Goal: Use online tool/utility: Utilize a website feature to perform a specific function

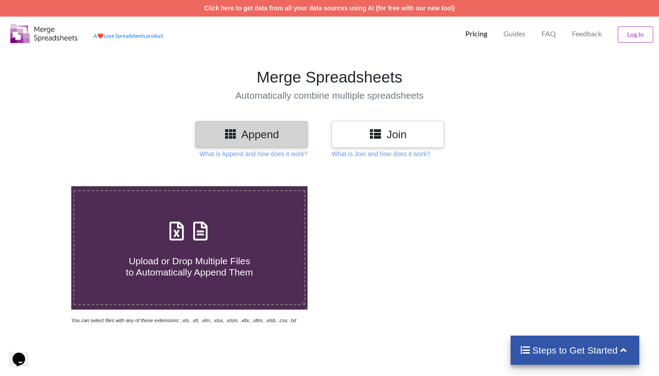
click at [387, 143] on div "Join" at bounding box center [388, 134] width 112 height 26
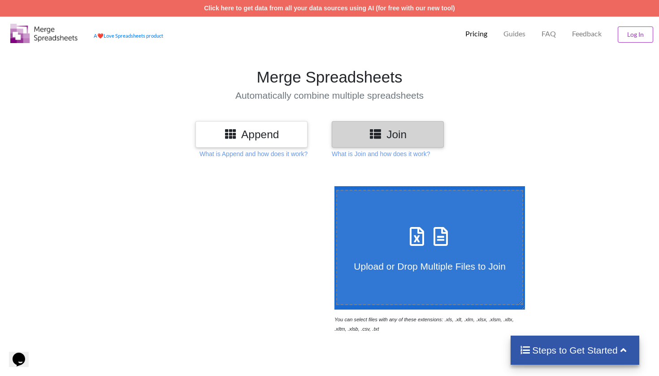
click at [459, 265] on span "Upload or Drop Multiple Files to Join" at bounding box center [430, 266] width 152 height 10
click at [332, 186] on input "Upload or Drop Multiple Files to Join" at bounding box center [332, 186] width 0 height 0
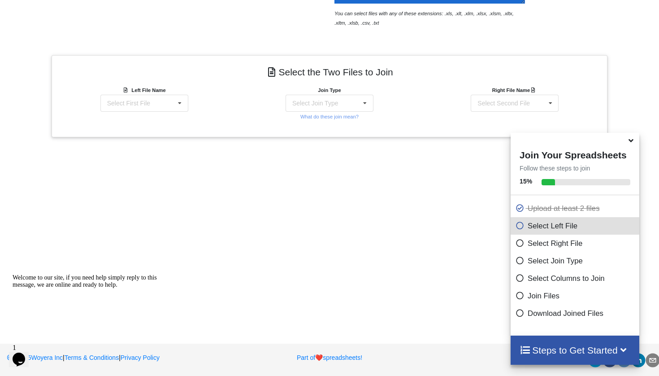
scroll to position [306, 0]
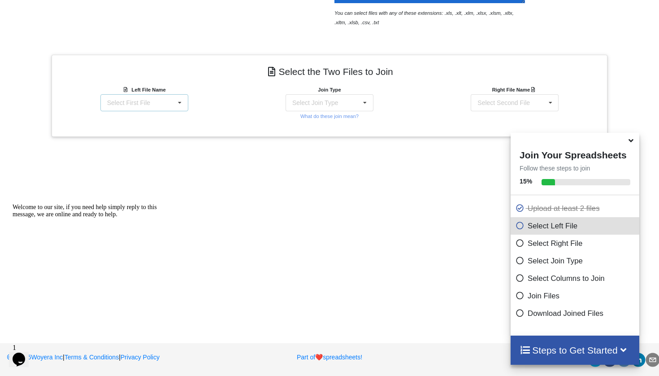
click at [171, 105] on div "Select First File matters [DATE] 07-57-29.csv Matter balance summary (08_27_202…" at bounding box center [144, 102] width 88 height 17
click at [153, 152] on span "Matter balance summary (08_27_2025).csv" at bounding box center [141, 151] width 69 height 13
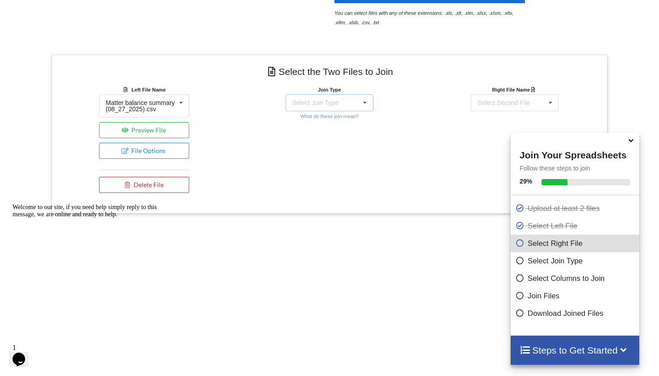
click at [303, 103] on div "Select Join Type" at bounding box center [315, 103] width 46 height 6
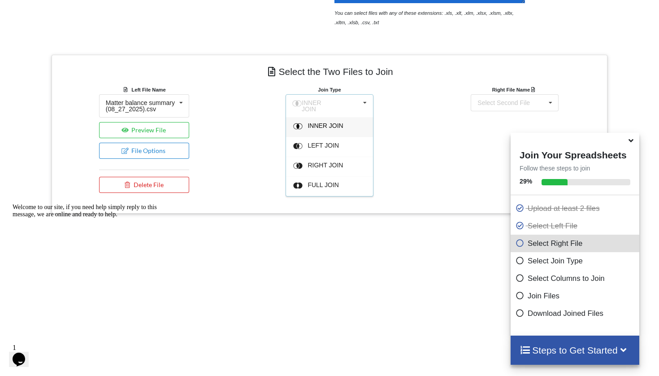
click at [319, 127] on div "INNER JOIN" at bounding box center [334, 126] width 55 height 9
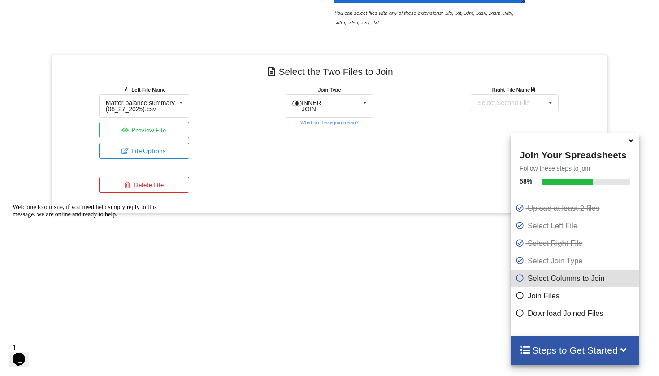
click at [535, 111] on div "Right File Name Select Second File matters [DATE] 07-57-29.csv Matter balance s…" at bounding box center [514, 141] width 185 height 113
click at [512, 105] on div "Select Second File" at bounding box center [503, 103] width 52 height 6
click at [499, 123] on span "matters [DATE] 07-57-29.csv" at bounding box center [508, 128] width 62 height 13
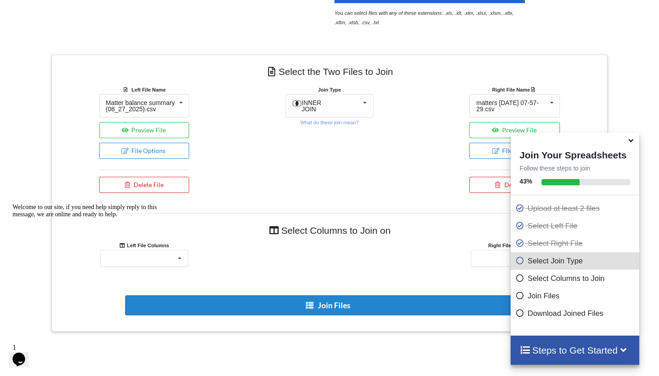
scroll to position [348, 0]
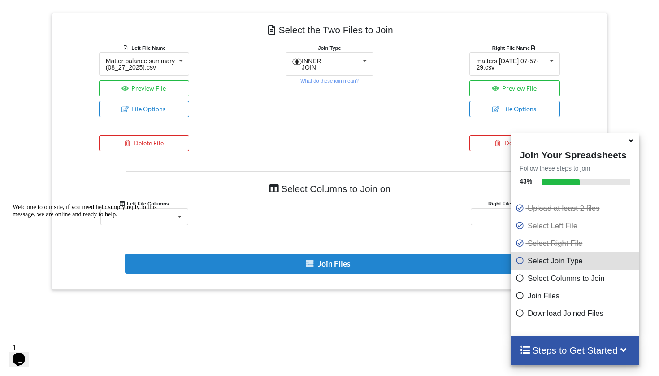
click at [166, 218] on div "Welcome to our site, if you need help simply reply to this message, we are onli…" at bounding box center [93, 210] width 161 height 14
click at [156, 218] on div "Welcome to our site, if you need help simply reply to this message, we are onli…" at bounding box center [93, 210] width 161 height 14
click at [147, 218] on div "Welcome to our site, if you need help simply reply to this message, we are onli…" at bounding box center [93, 210] width 161 height 14
click at [13, 203] on icon "Chat attention grabber" at bounding box center [13, 203] width 0 height 0
click at [632, 143] on icon at bounding box center [630, 139] width 9 height 8
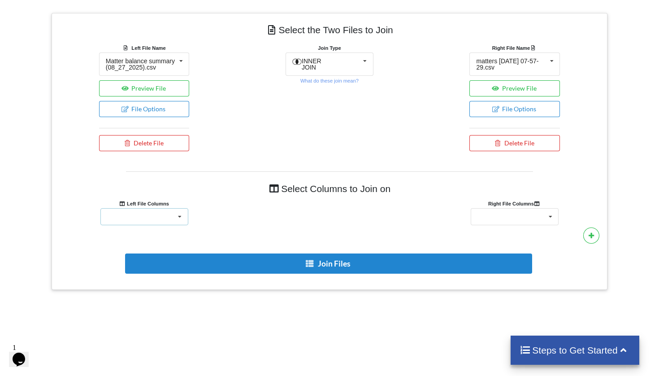
click at [147, 225] on div "Responsible Attorney Client Accounts Receivable Time In Progress Expense In Pro…" at bounding box center [144, 216] width 88 height 17
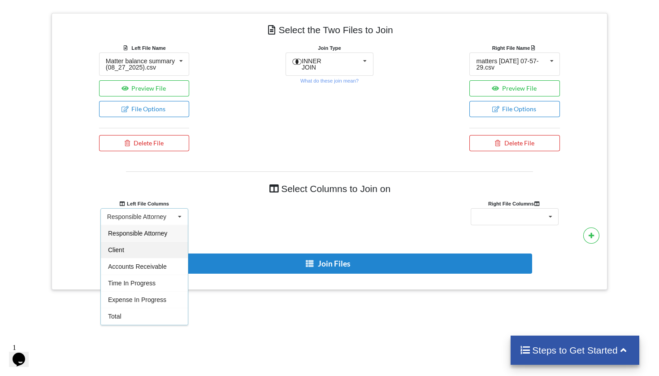
click at [126, 257] on div "Client" at bounding box center [144, 249] width 87 height 17
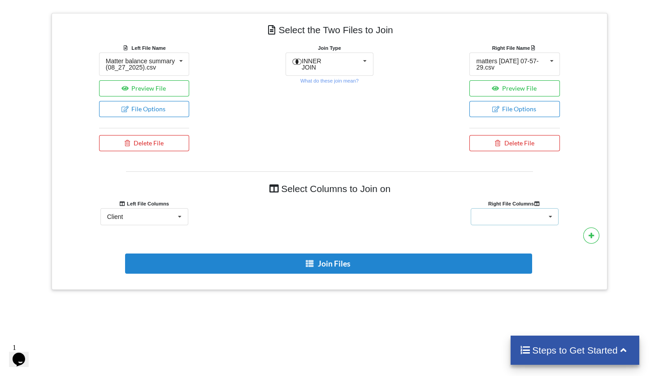
click at [522, 222] on div "Client Name Client Location Minimum Threshold Refill Request Due Hold/Lock No R…" at bounding box center [515, 216] width 88 height 17
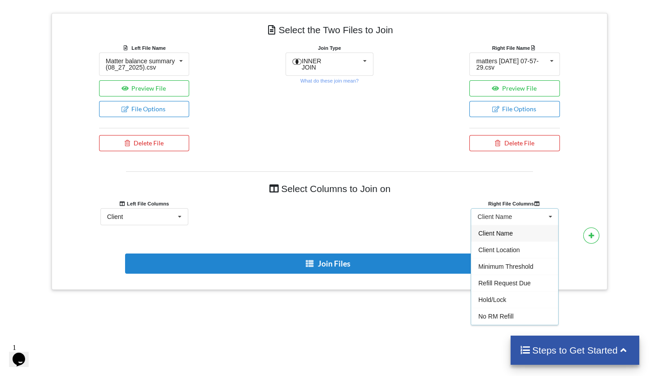
click at [502, 241] on div "Client Name" at bounding box center [514, 233] width 87 height 17
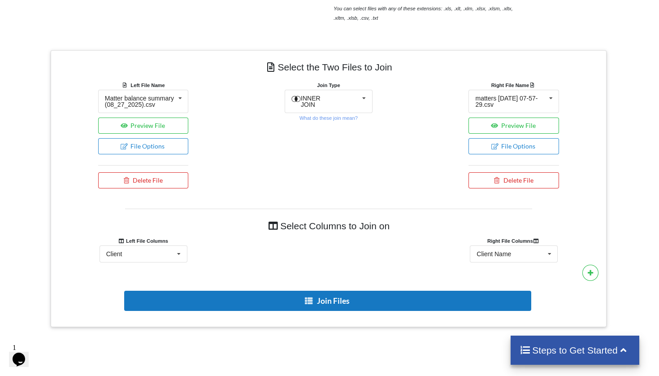
scroll to position [309, 1]
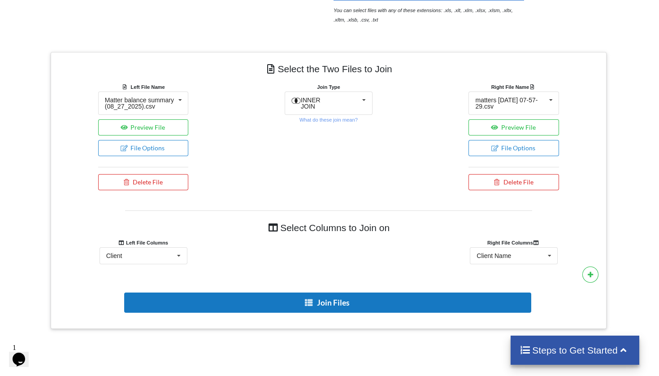
click at [343, 307] on button "Join Files" at bounding box center [327, 302] width 407 height 20
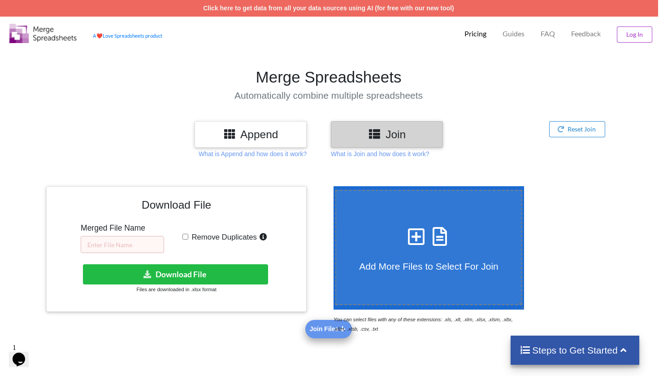
scroll to position [0, 1]
click at [150, 243] on input "text" at bounding box center [122, 244] width 83 height 17
type input "RM 08.27"
click at [186, 234] on input "Remove Duplicates" at bounding box center [185, 237] width 6 height 6
checkbox input "true"
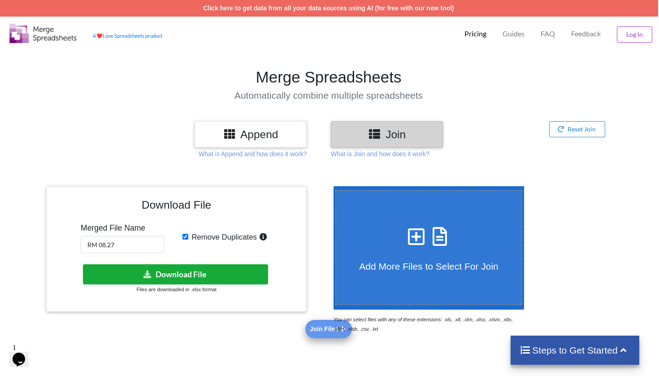
click at [190, 276] on button "Download File" at bounding box center [175, 274] width 185 height 20
